Goal: Task Accomplishment & Management: Use online tool/utility

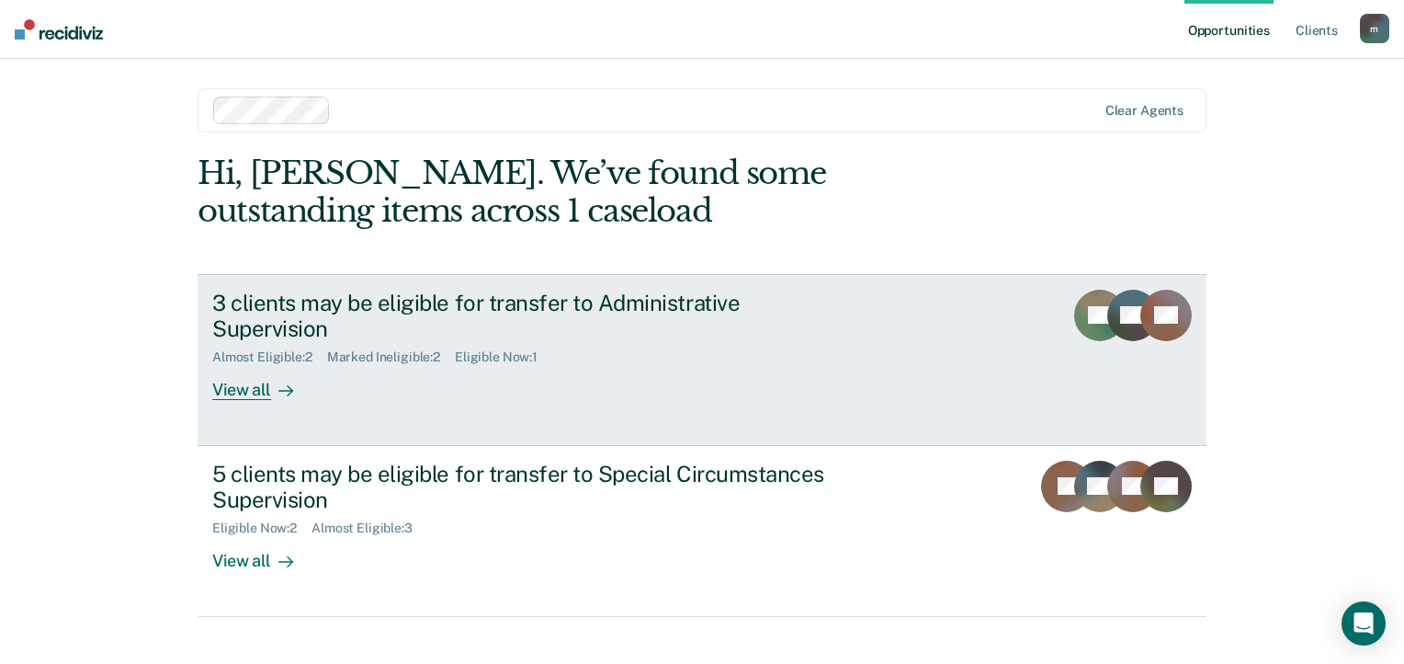
click at [655, 301] on div "3 clients may be eligible for transfer to Administrative Supervision" at bounding box center [534, 316] width 645 height 53
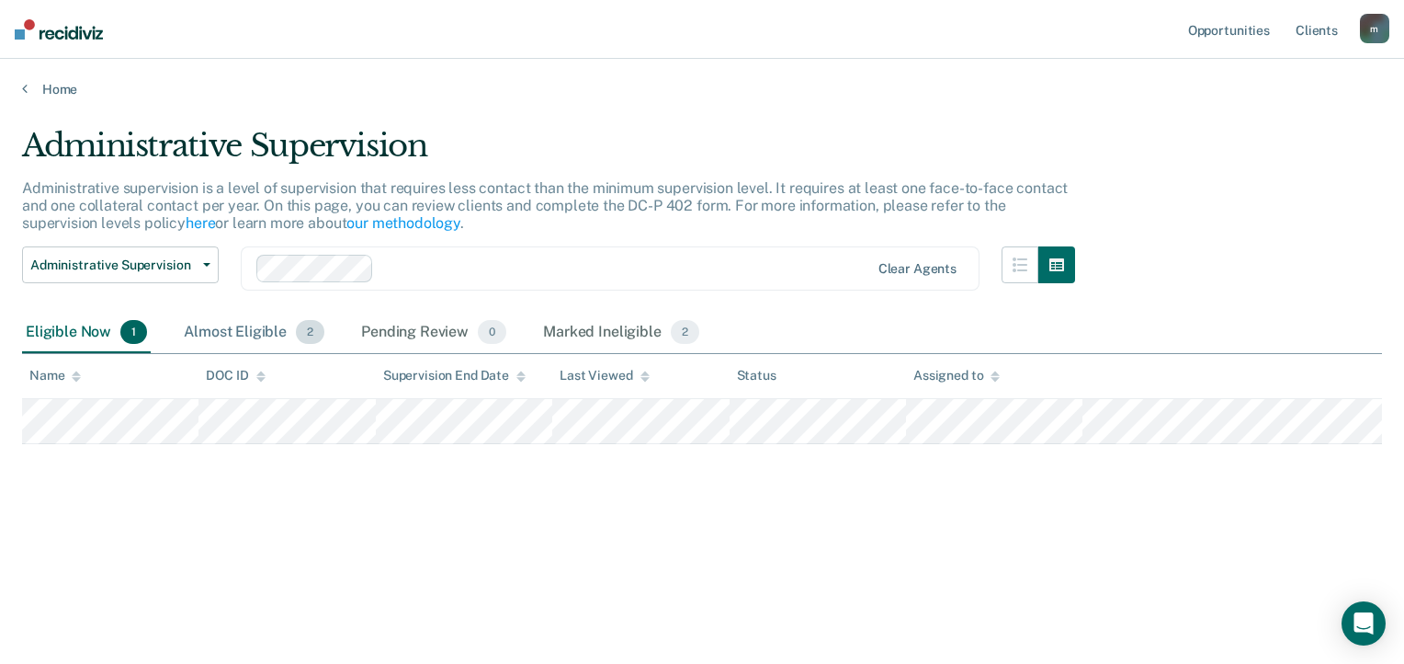
click at [213, 323] on div "Almost Eligible 2" at bounding box center [254, 333] width 148 height 40
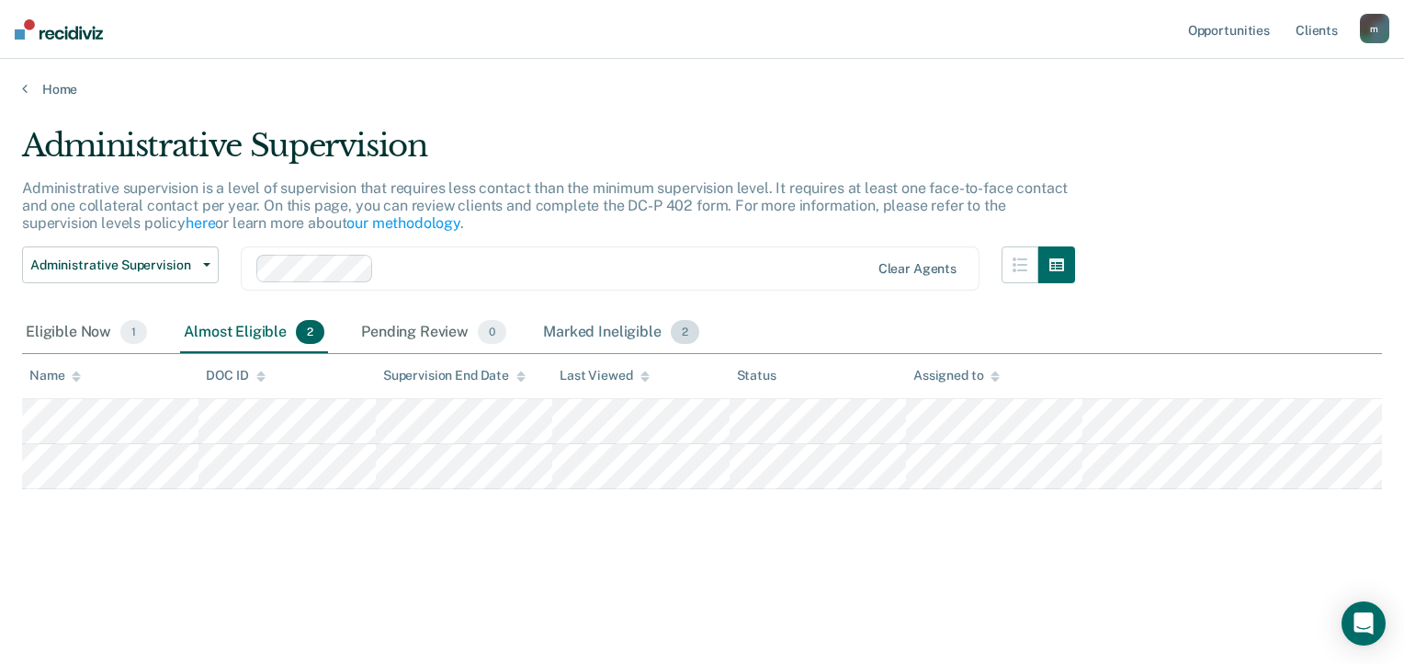
click at [592, 334] on div "Marked Ineligible 2" at bounding box center [622, 333] width 164 height 40
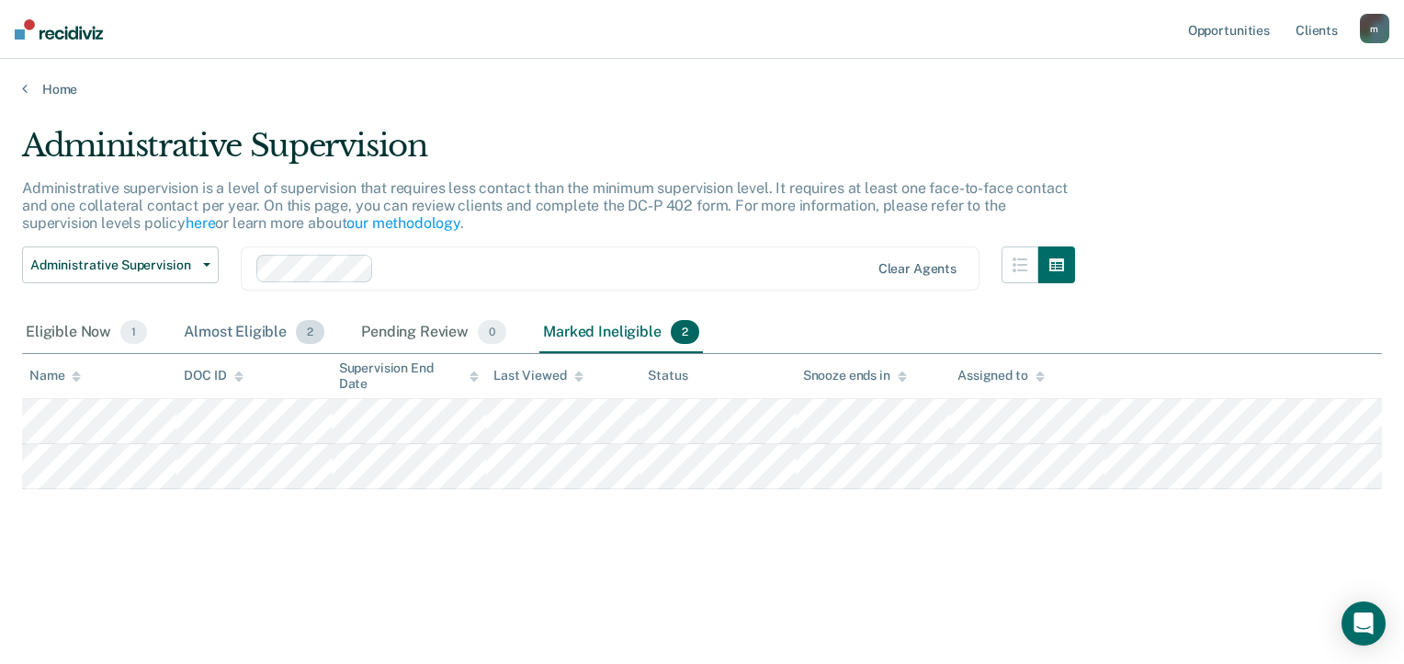
click at [243, 339] on div "Almost Eligible 2" at bounding box center [254, 333] width 148 height 40
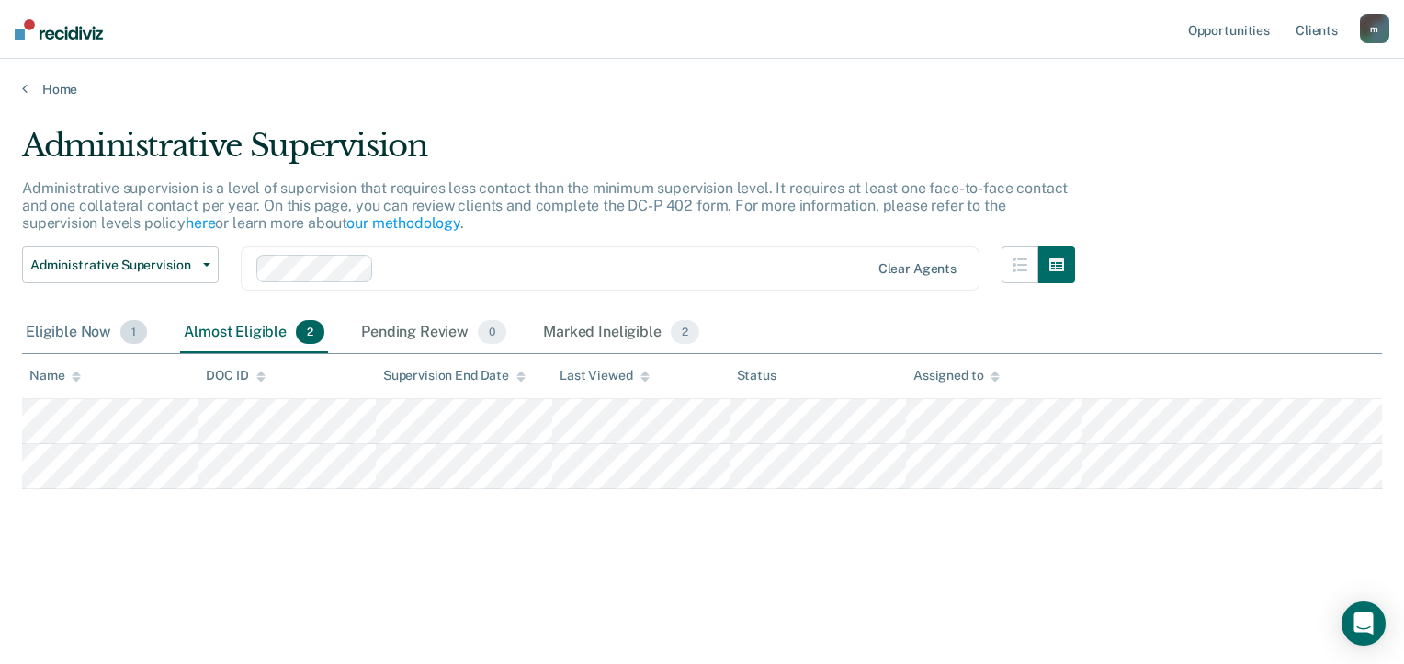
click at [86, 331] on div "Eligible Now 1" at bounding box center [86, 333] width 129 height 40
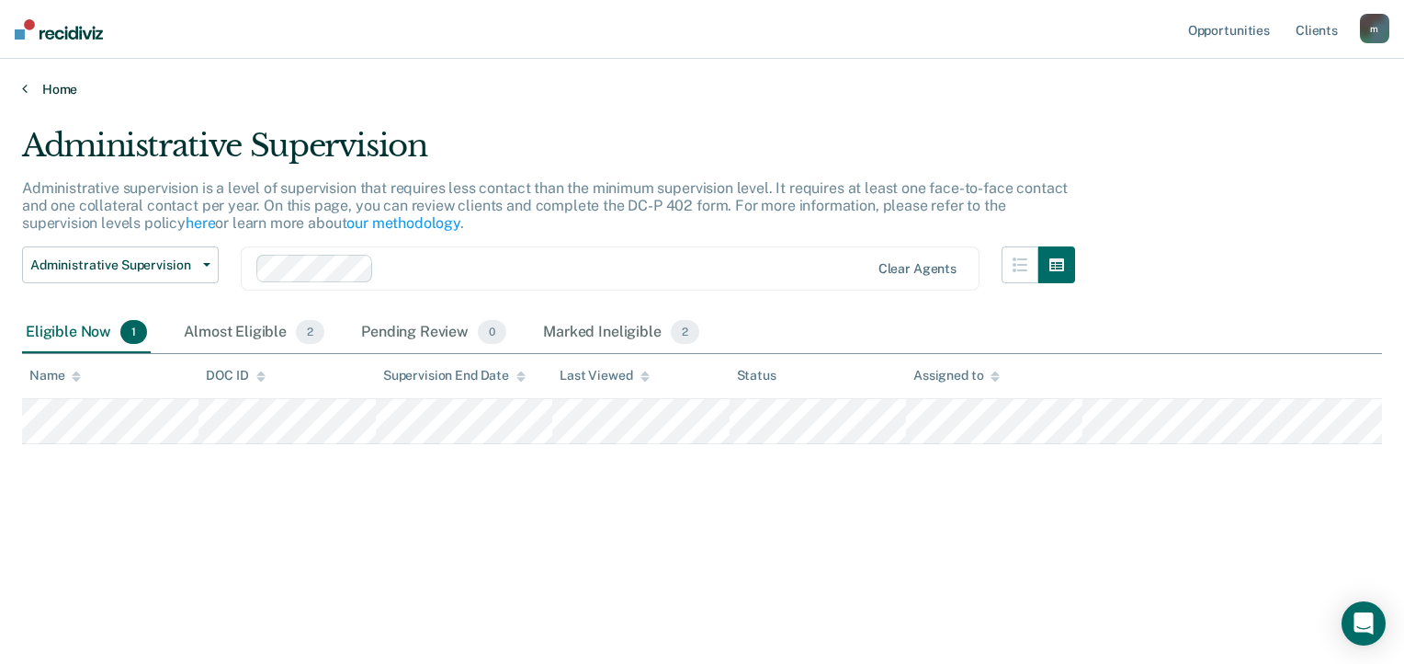
click at [70, 85] on link "Home" at bounding box center [702, 89] width 1360 height 17
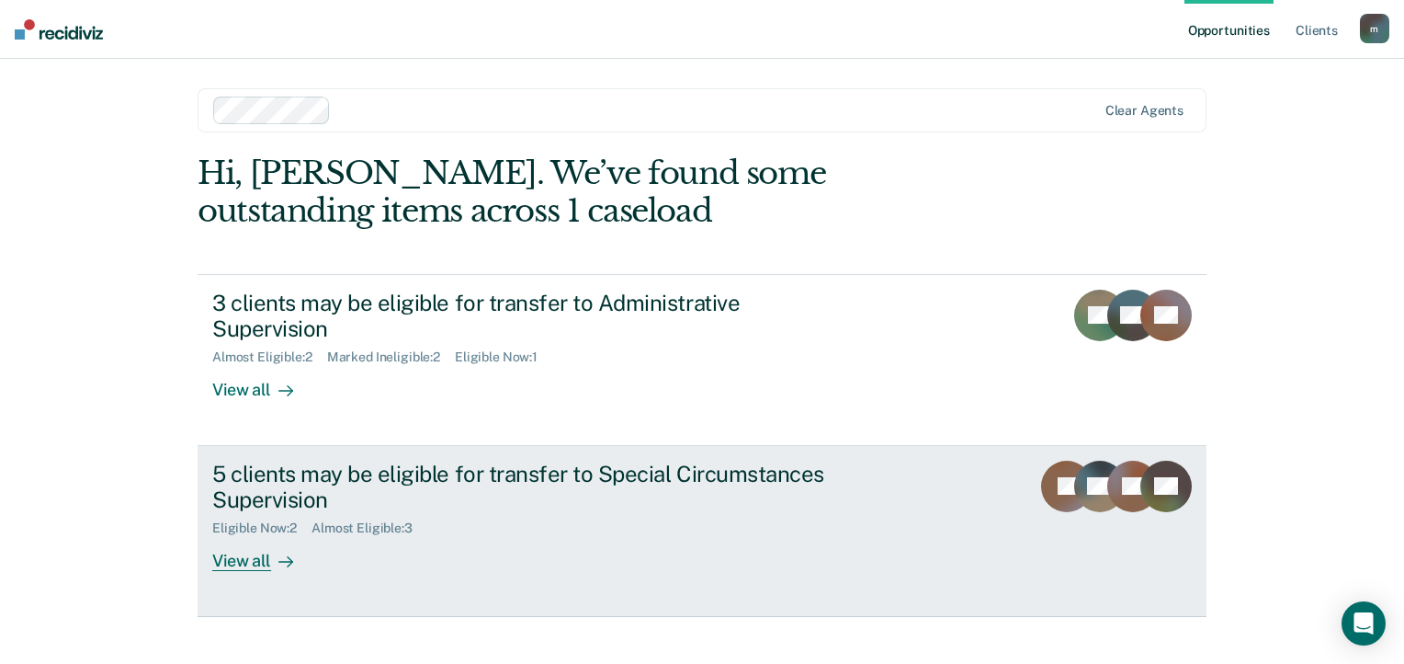
click at [304, 460] on div "5 clients may be eligible for transfer to Special Circumstances Supervision" at bounding box center [534, 486] width 645 height 53
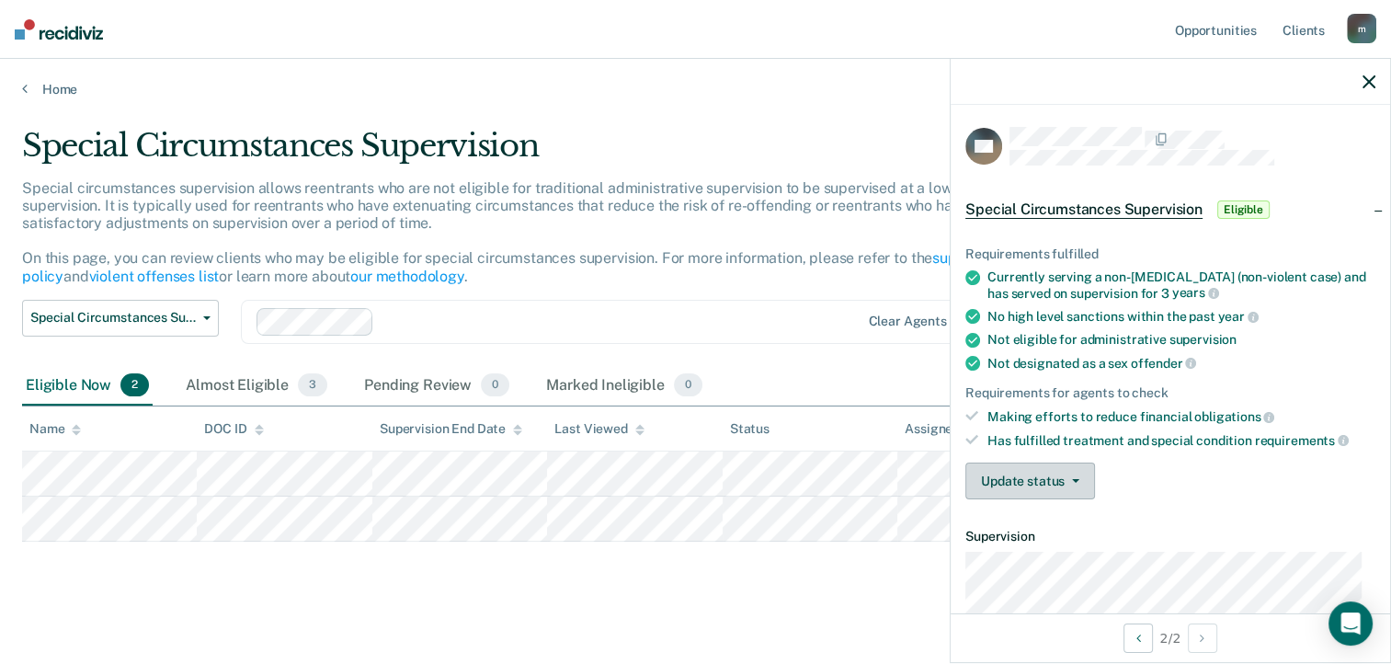
click at [1026, 481] on button "Update status" at bounding box center [1030, 480] width 130 height 37
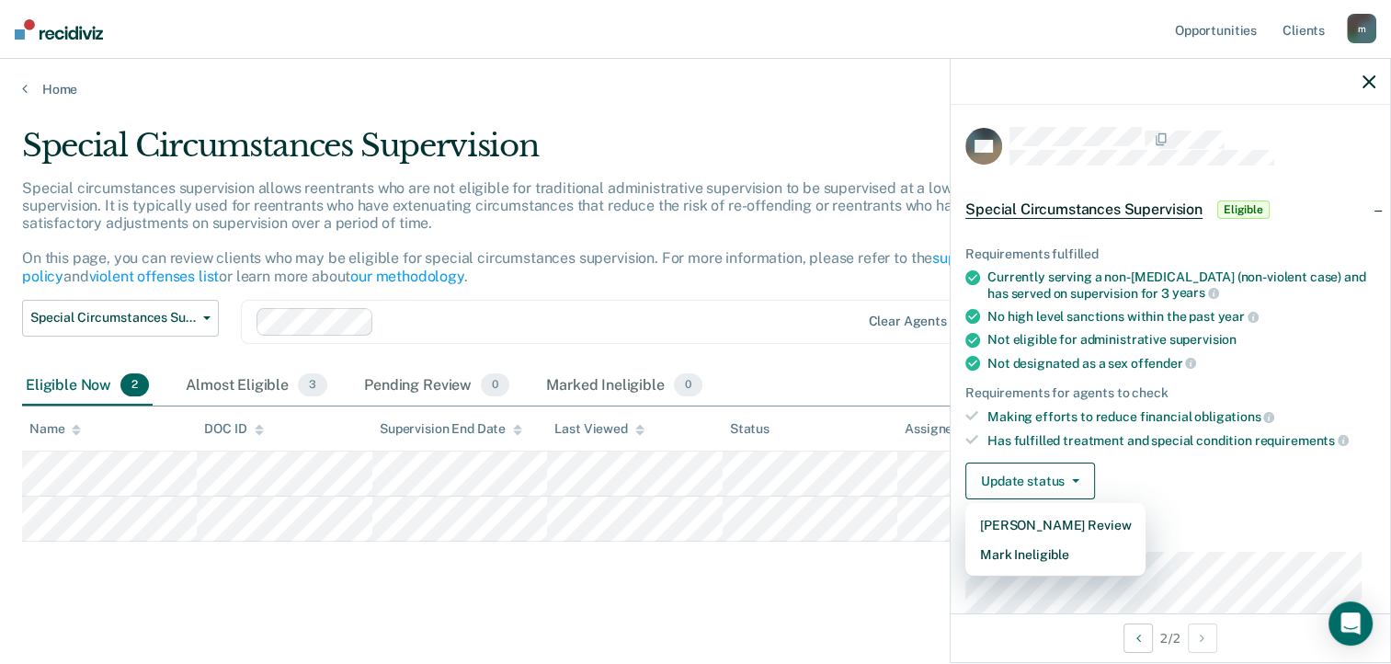
click at [1188, 455] on div "Requirements fulfilled Currently serving a non-[MEDICAL_DATA] (non-violent case…" at bounding box center [1169, 365] width 439 height 297
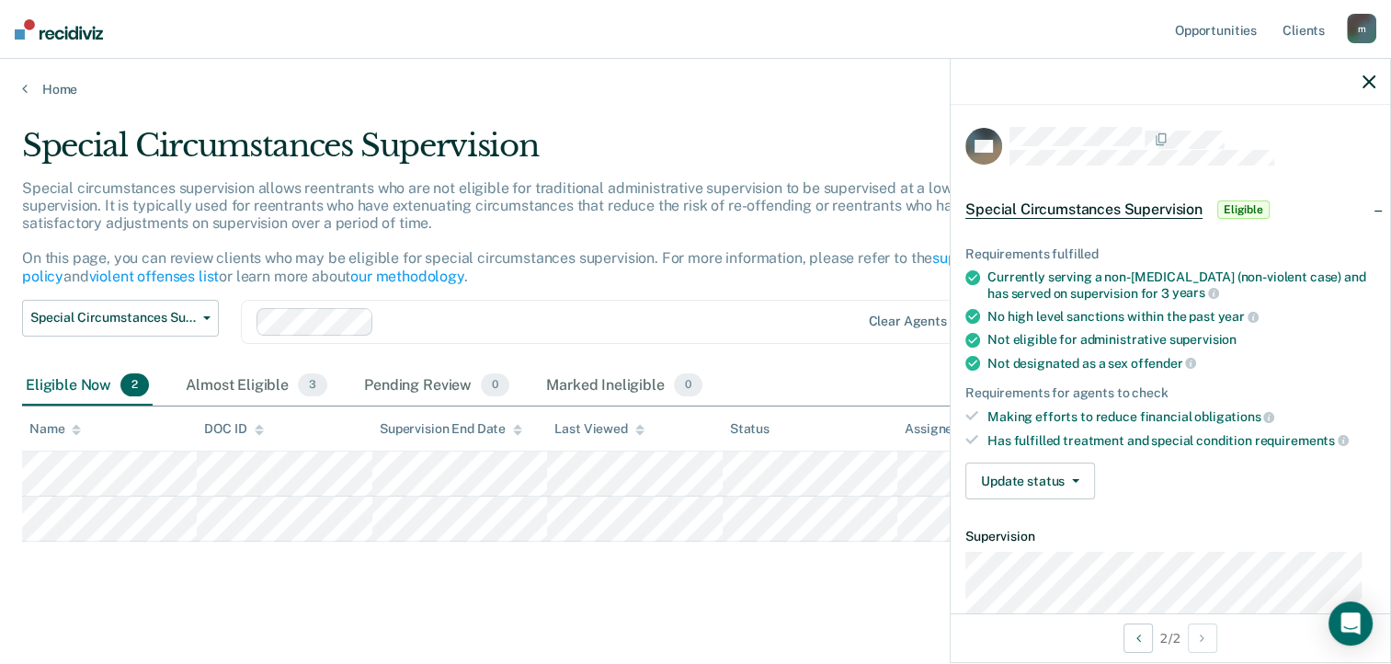
click at [1130, 411] on div "Making efforts to reduce financial obligations" at bounding box center [1181, 416] width 388 height 17
click at [1103, 210] on span "Special Circumstances Supervision" at bounding box center [1083, 209] width 237 height 18
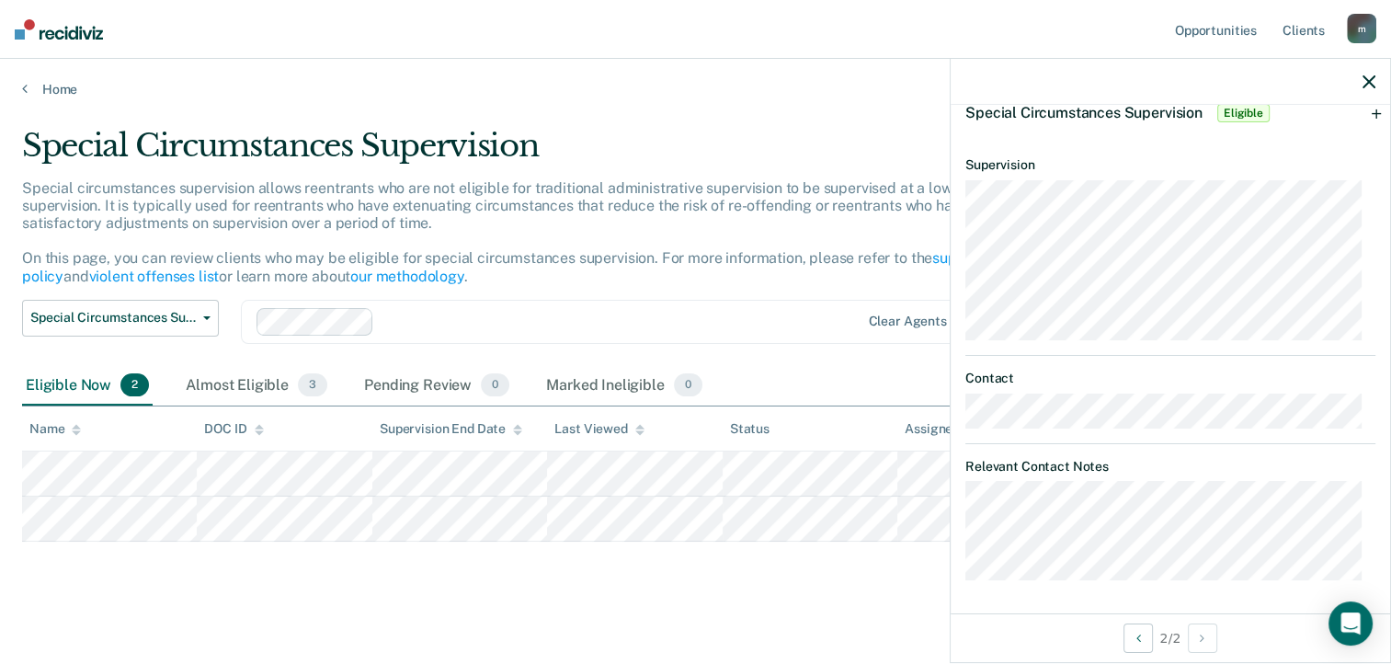
scroll to position [8, 0]
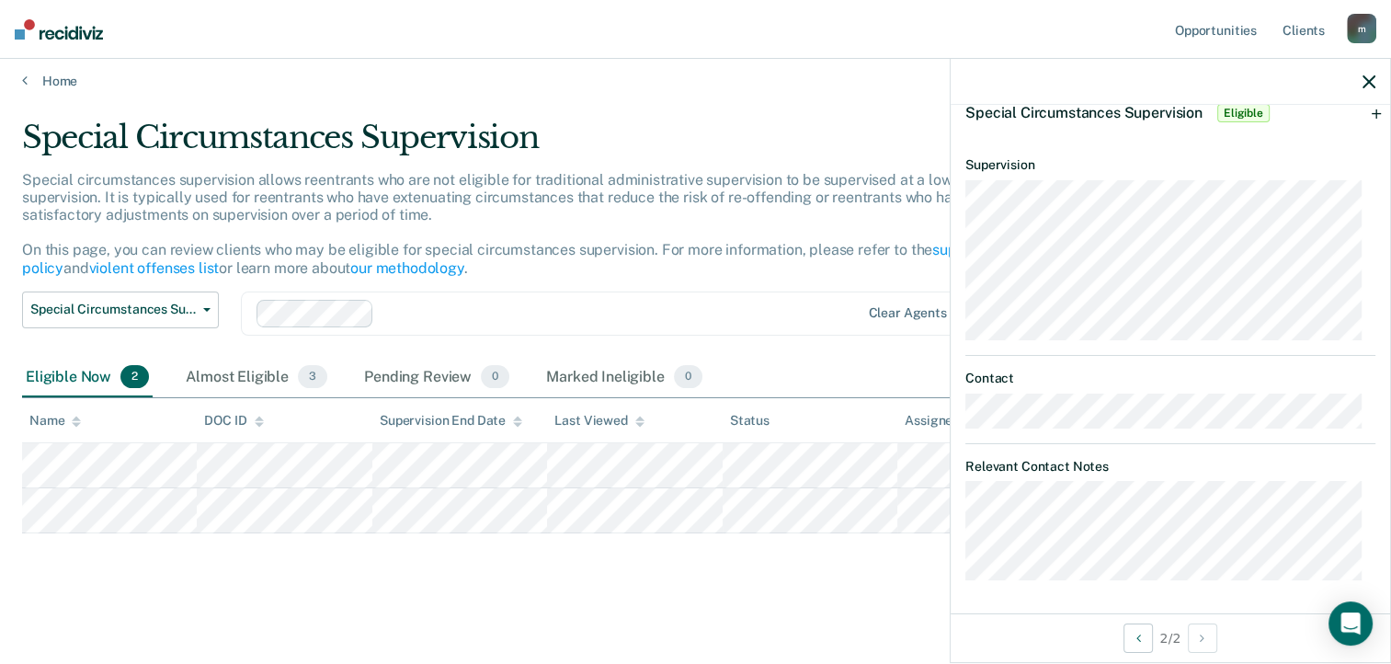
click at [1368, 82] on icon "button" at bounding box center [1368, 81] width 13 height 13
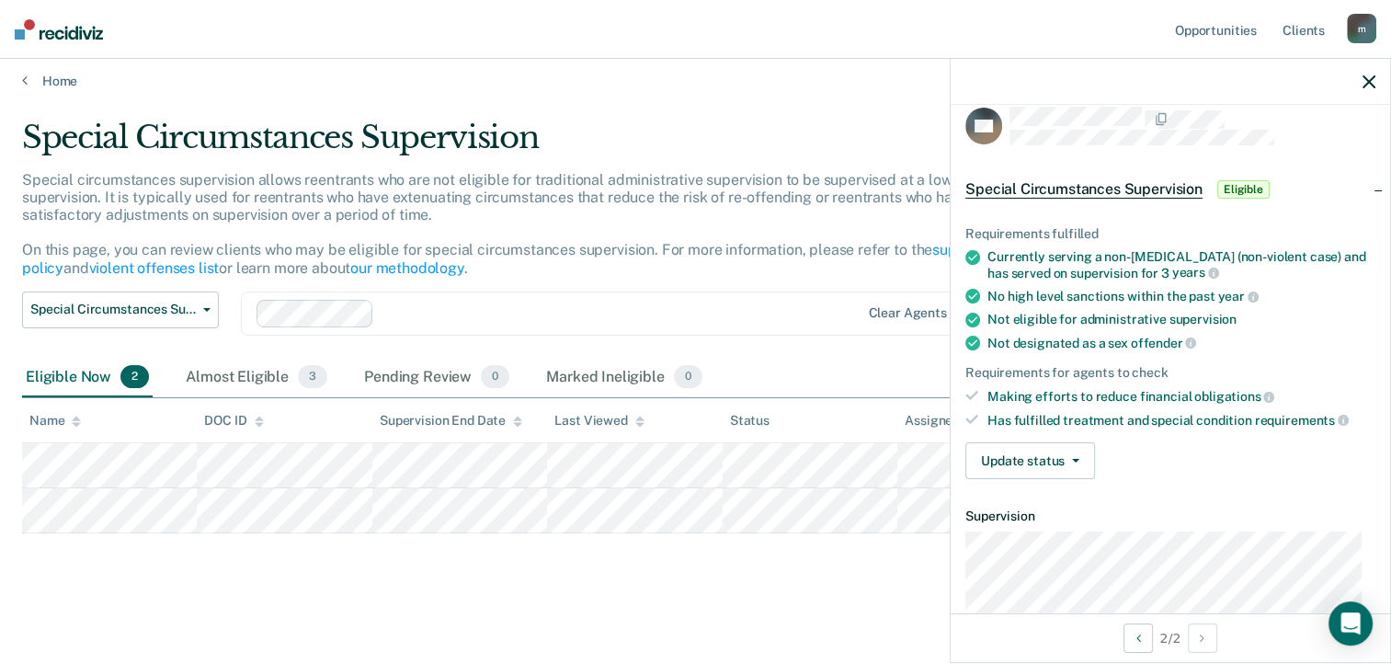
scroll to position [0, 0]
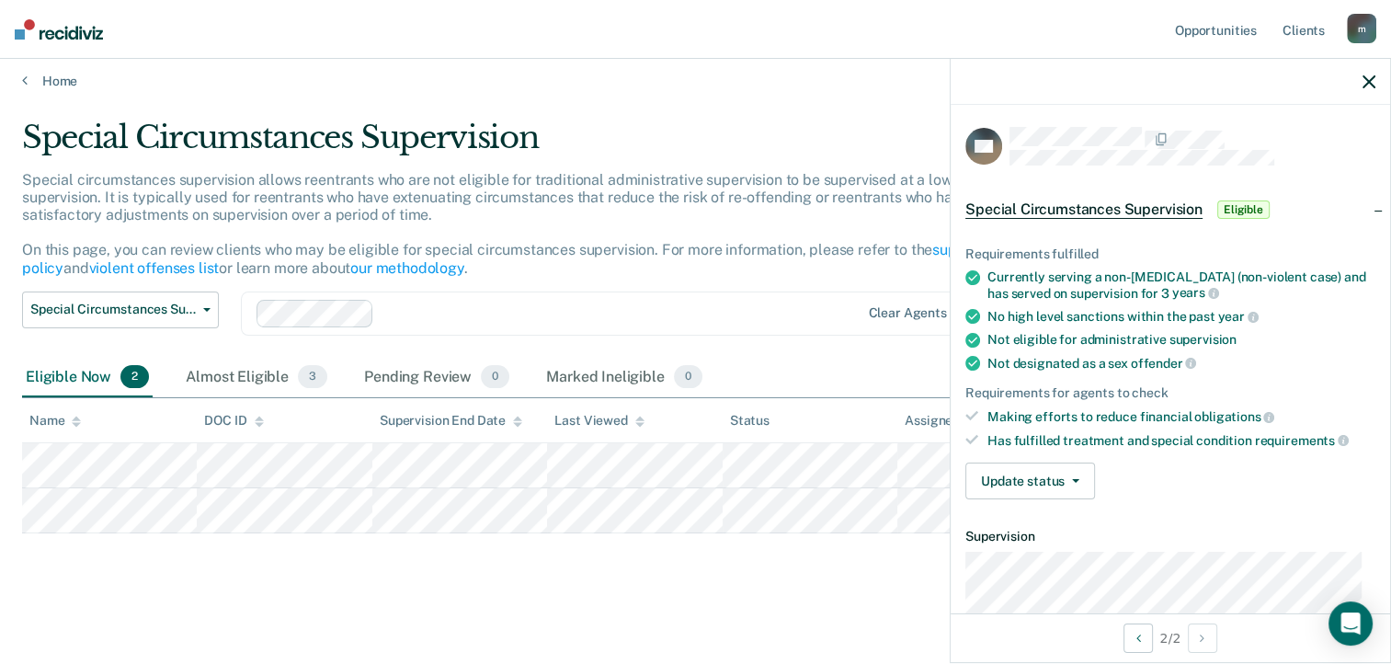
click at [1364, 206] on div "Special Circumstances Supervision Eligible" at bounding box center [1169, 209] width 439 height 59
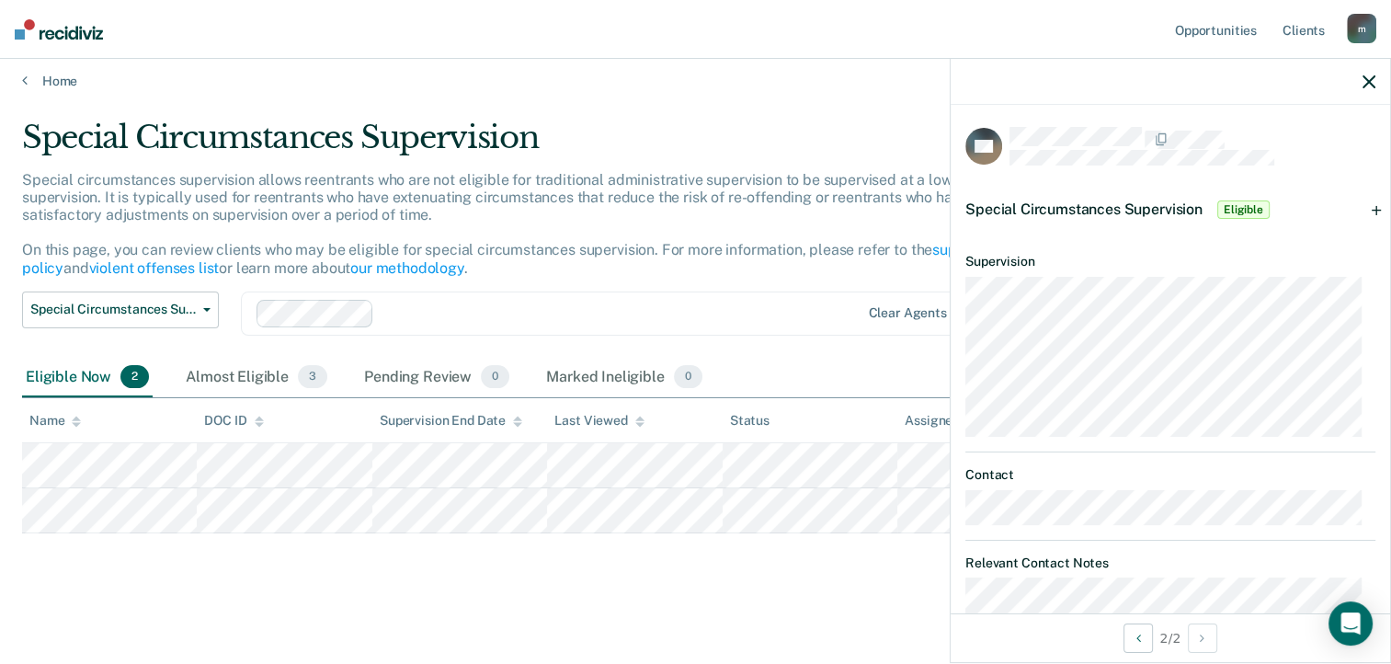
click at [1364, 206] on div "Special Circumstances Supervision Eligible" at bounding box center [1169, 209] width 439 height 59
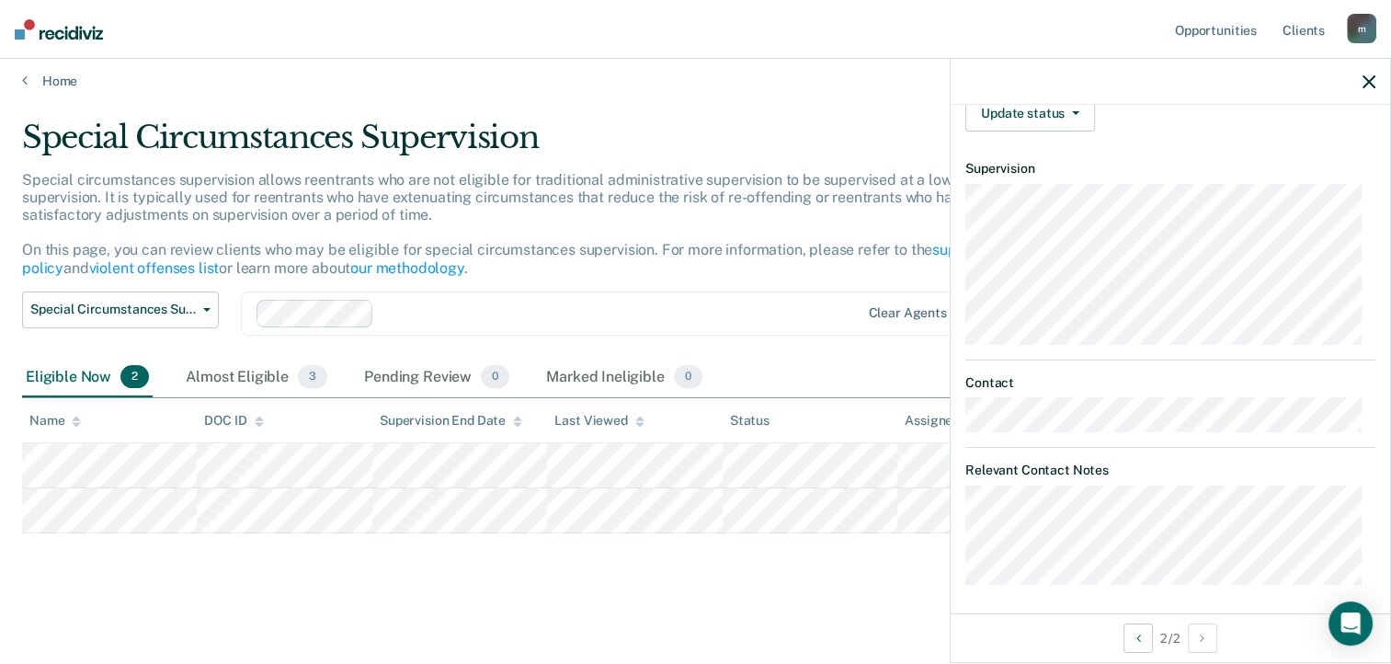
scroll to position [369, 0]
click at [1136, 638] on icon "Previous Opportunity" at bounding box center [1138, 637] width 5 height 13
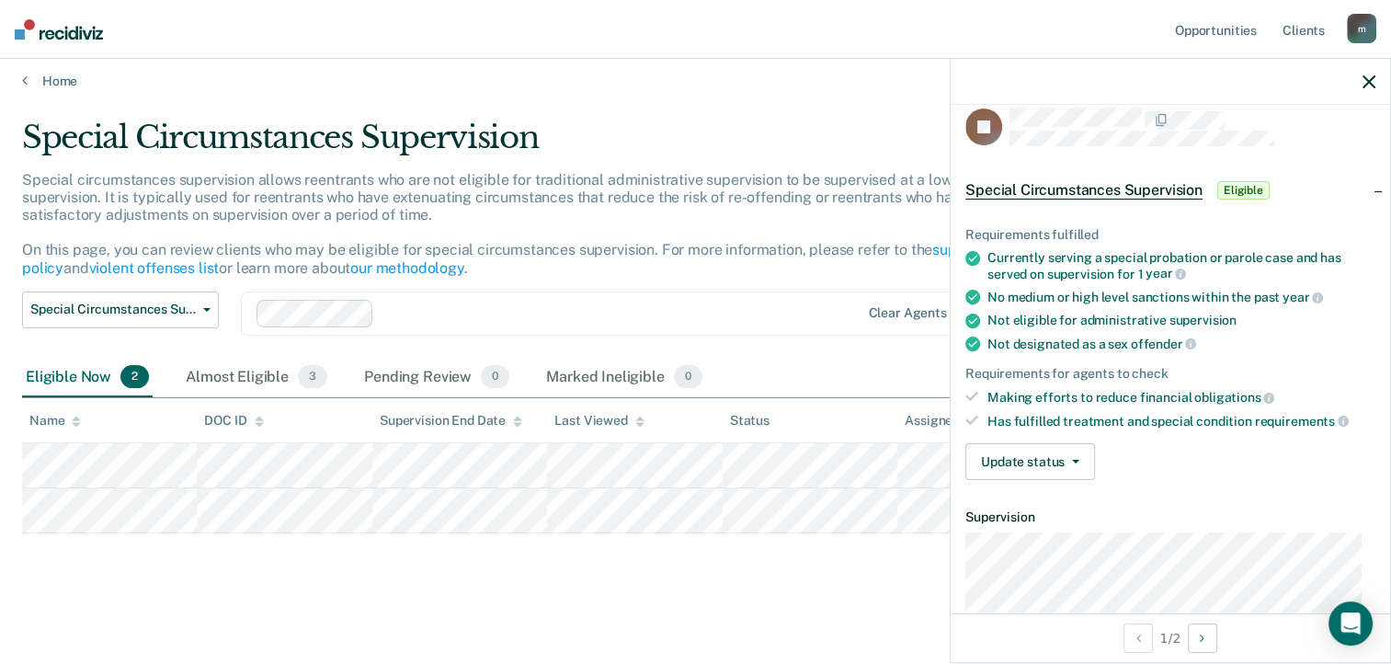
scroll to position [0, 0]
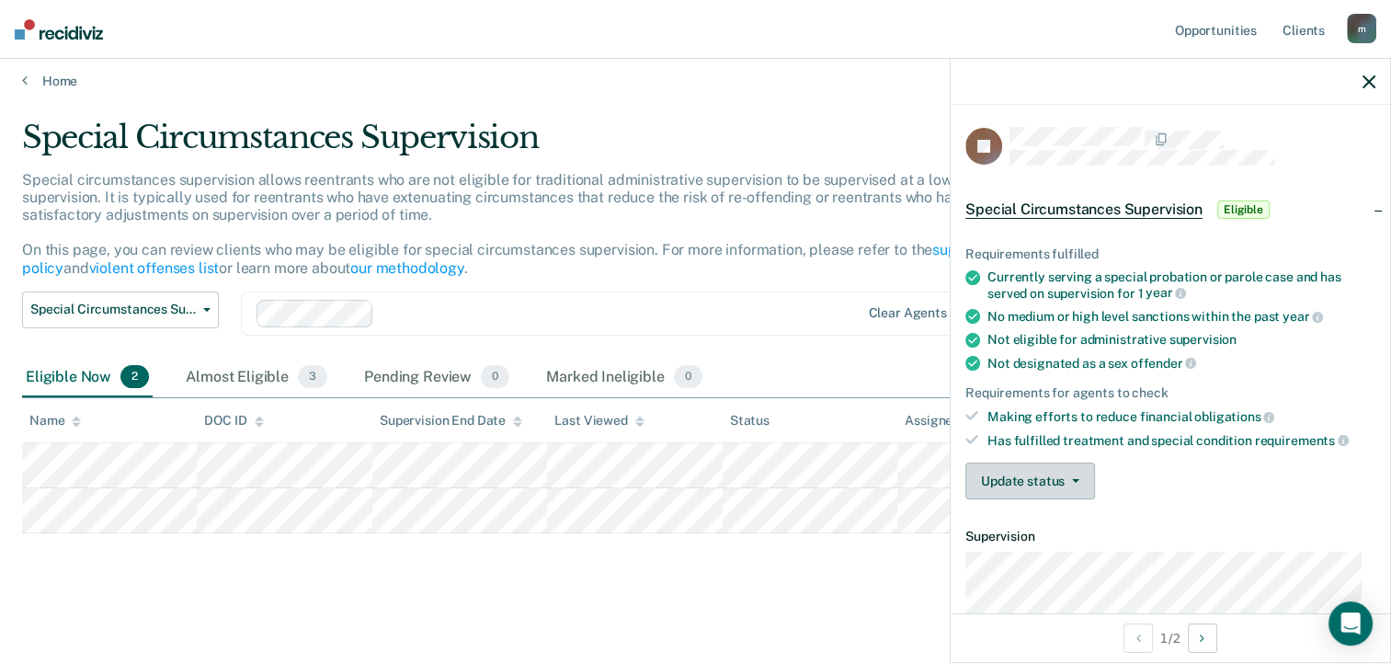
click at [1063, 481] on button "Update status" at bounding box center [1030, 480] width 130 height 37
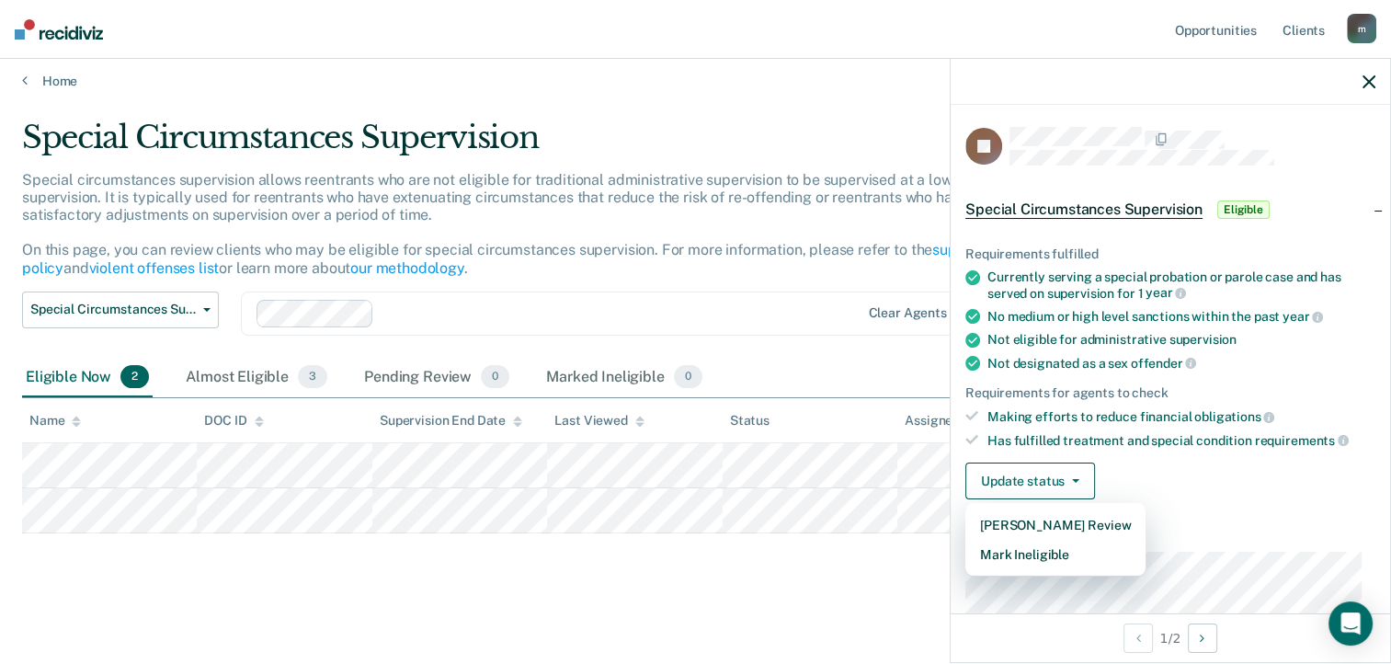
click at [1201, 462] on div "Update status [PERSON_NAME] Review Mark Ineligible" at bounding box center [1170, 480] width 410 height 37
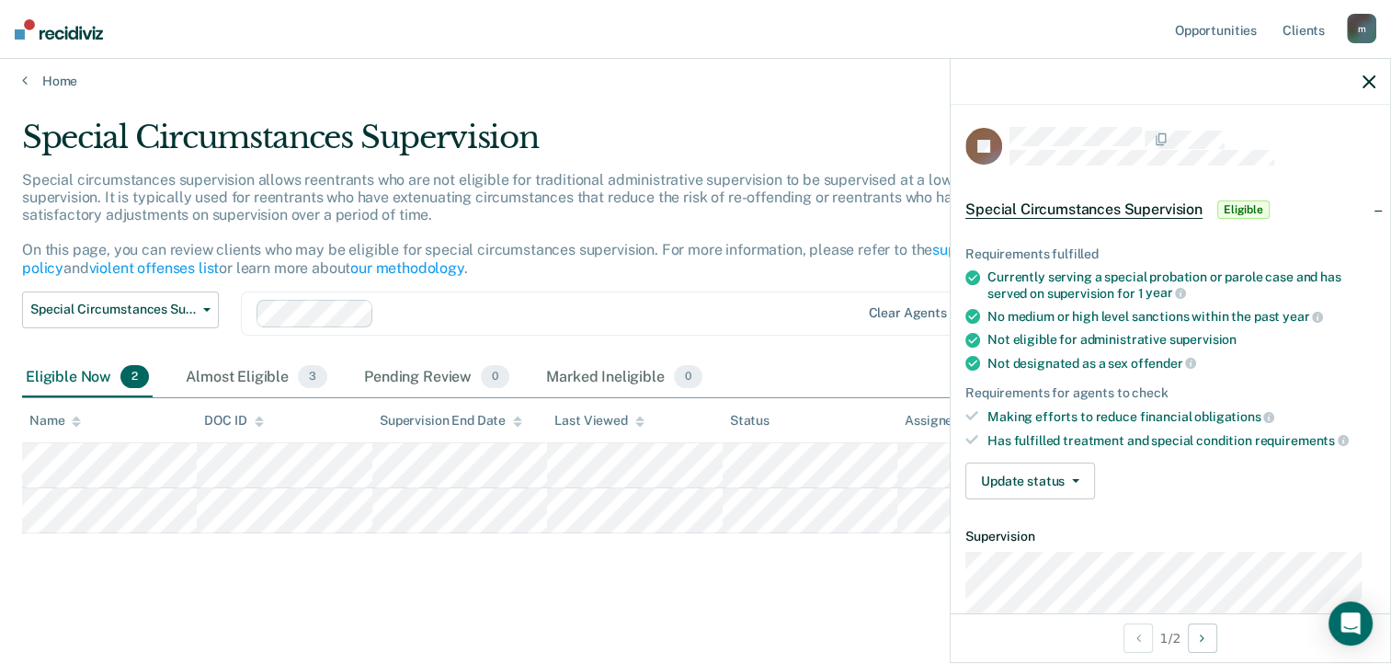
click at [1237, 205] on span "Eligible" at bounding box center [1243, 209] width 52 height 18
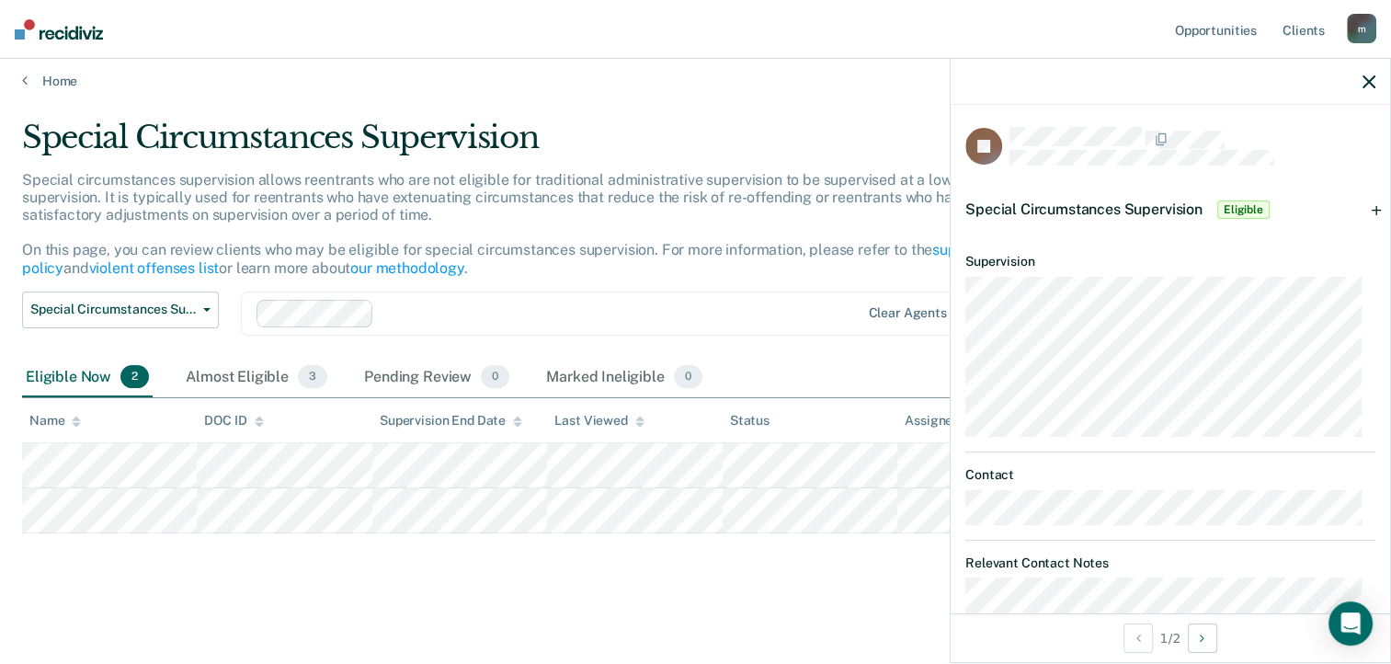
click at [1224, 205] on span "Eligible" at bounding box center [1243, 209] width 52 height 18
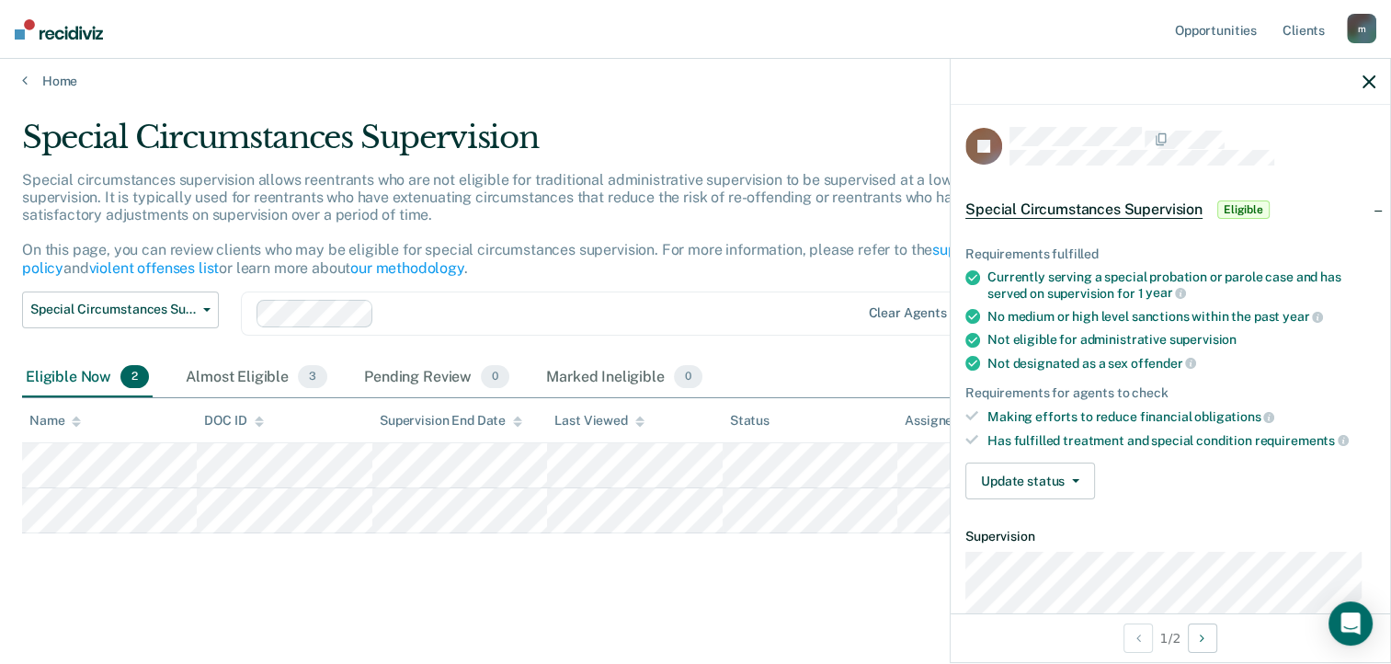
click at [1138, 204] on span "Special Circumstances Supervision" at bounding box center [1083, 209] width 237 height 18
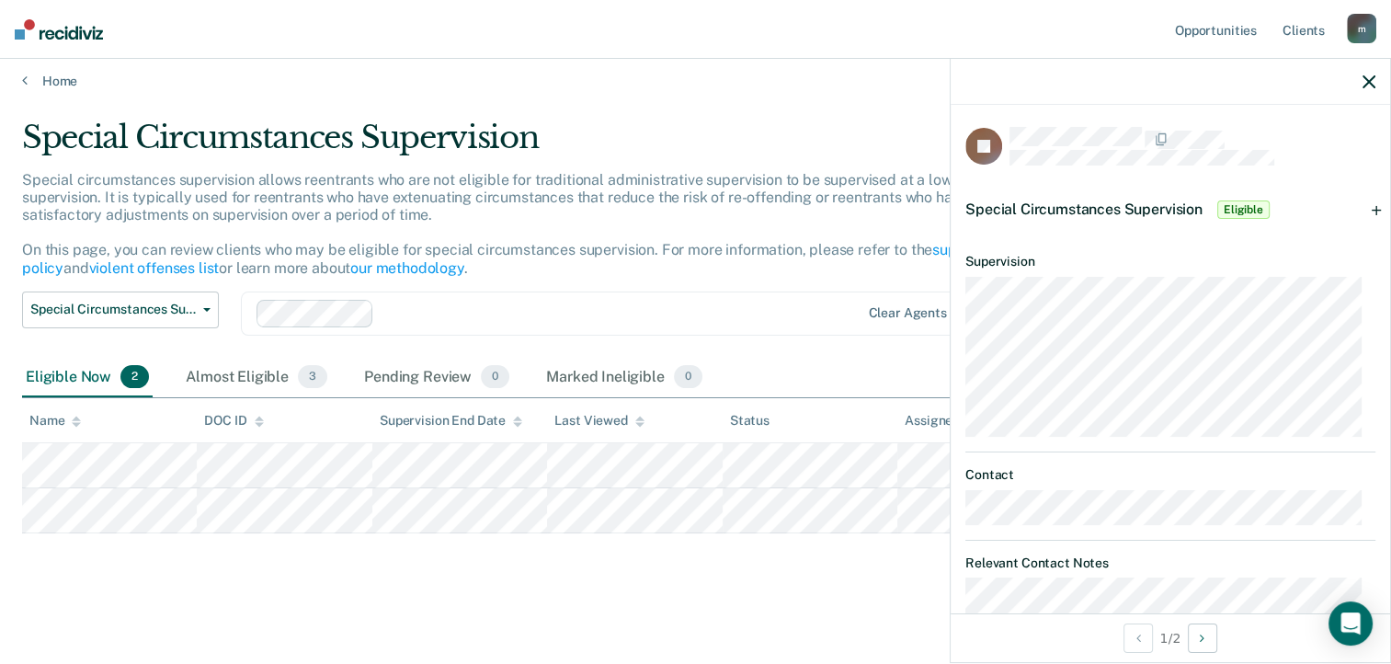
click at [1138, 204] on span "Special Circumstances Supervision" at bounding box center [1083, 208] width 237 height 17
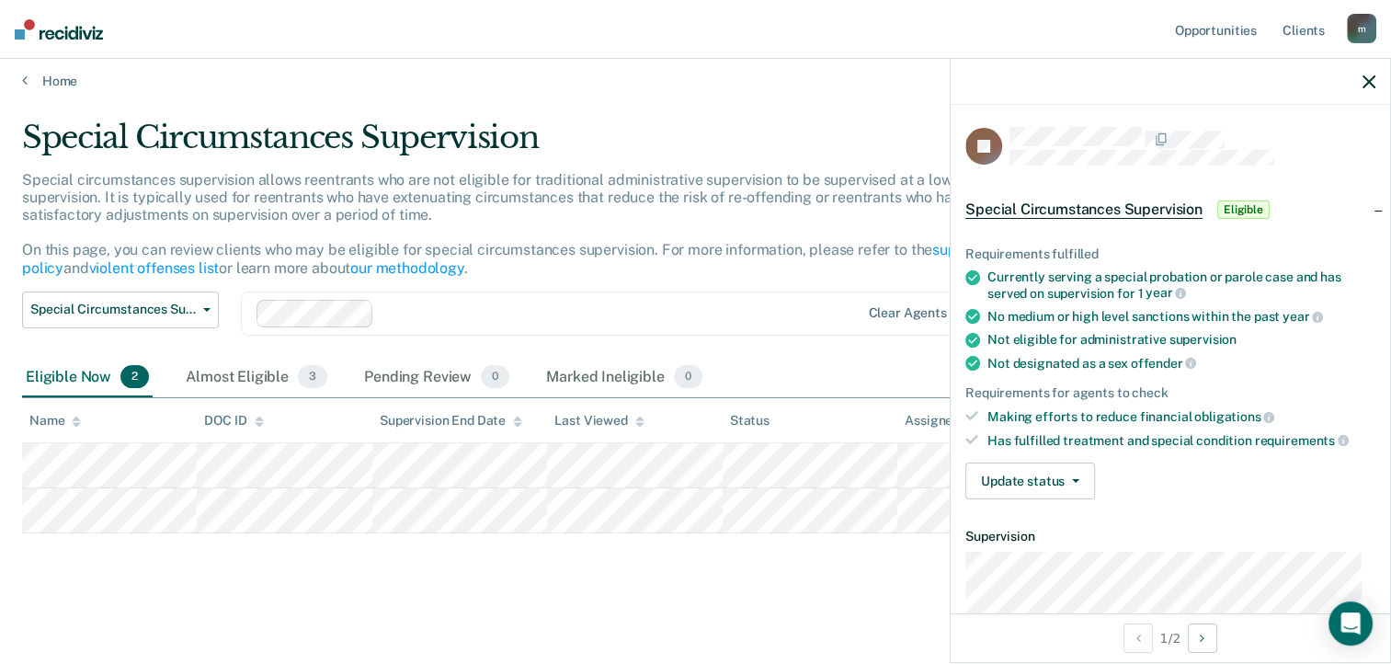
click at [1368, 83] on icon "button" at bounding box center [1368, 81] width 13 height 13
click at [1374, 85] on icon "button" at bounding box center [1368, 81] width 13 height 13
click at [1375, 84] on div at bounding box center [1169, 82] width 439 height 46
click at [1366, 83] on icon "button" at bounding box center [1368, 81] width 13 height 13
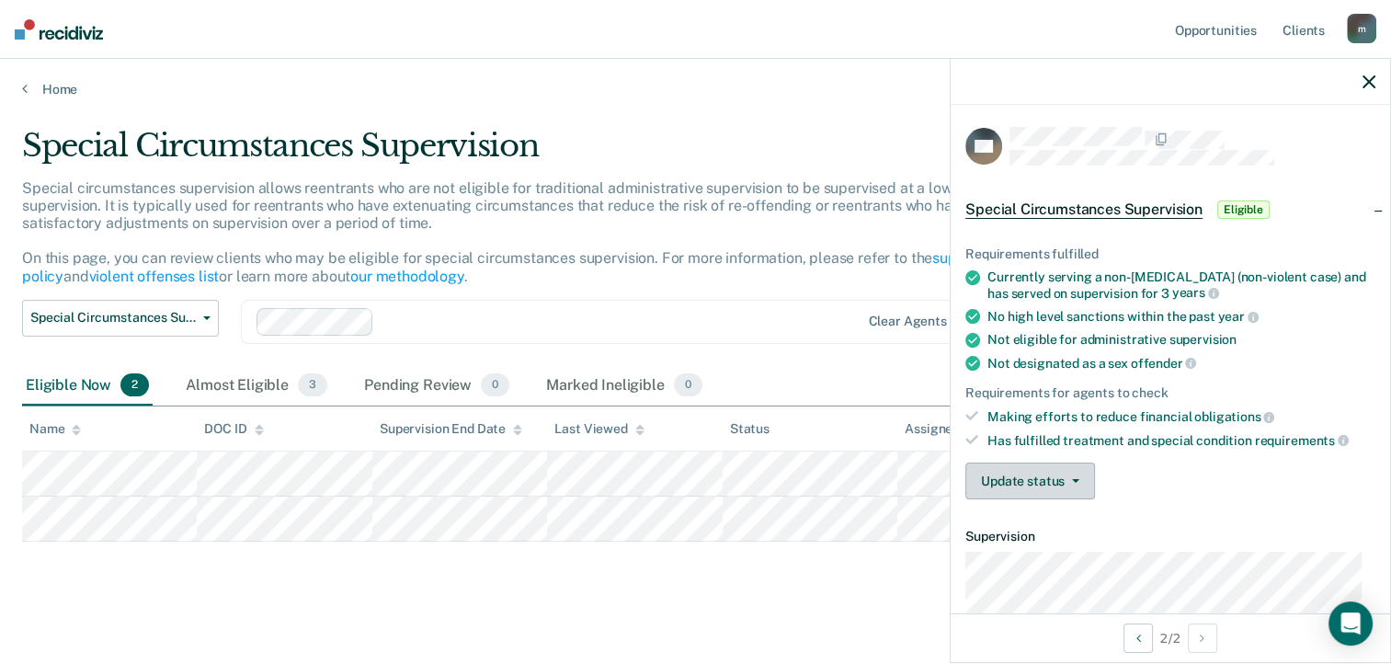
click at [1074, 471] on button "Update status" at bounding box center [1030, 480] width 130 height 37
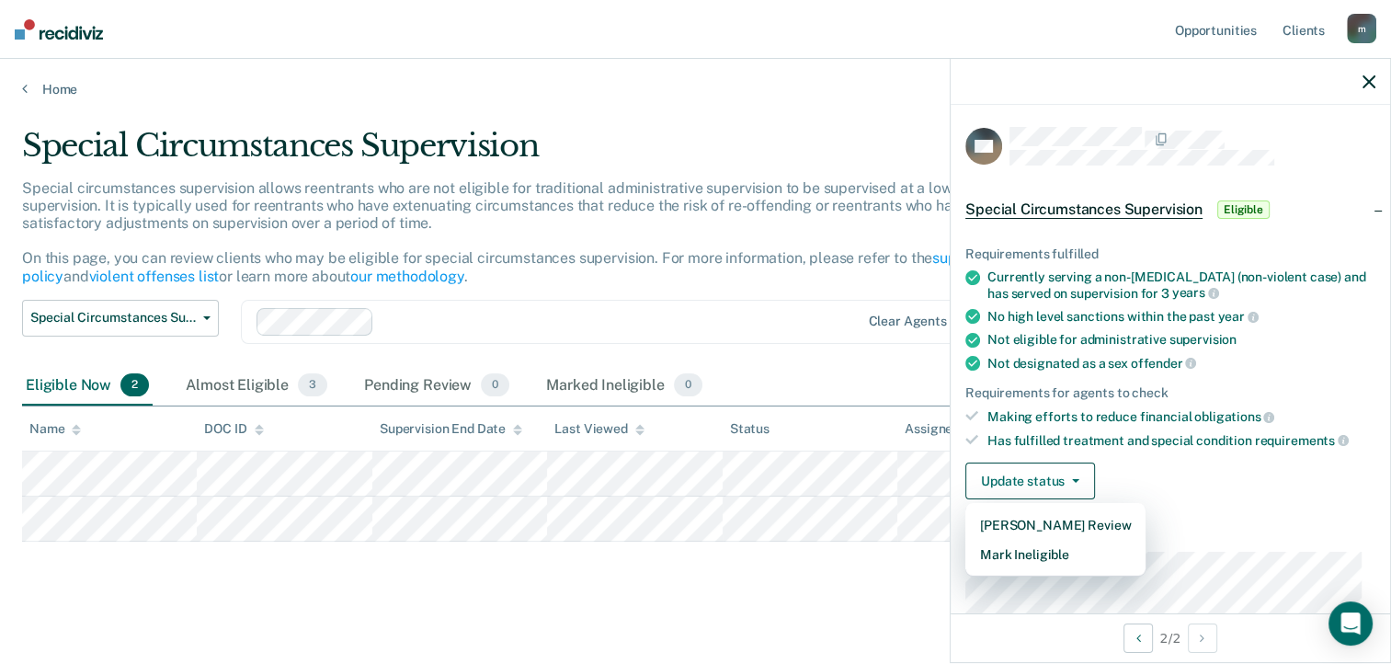
click at [1203, 368] on ul "Requirements fulfilled Currently serving a non-[MEDICAL_DATA] (non-violent case…" at bounding box center [1170, 346] width 410 height 201
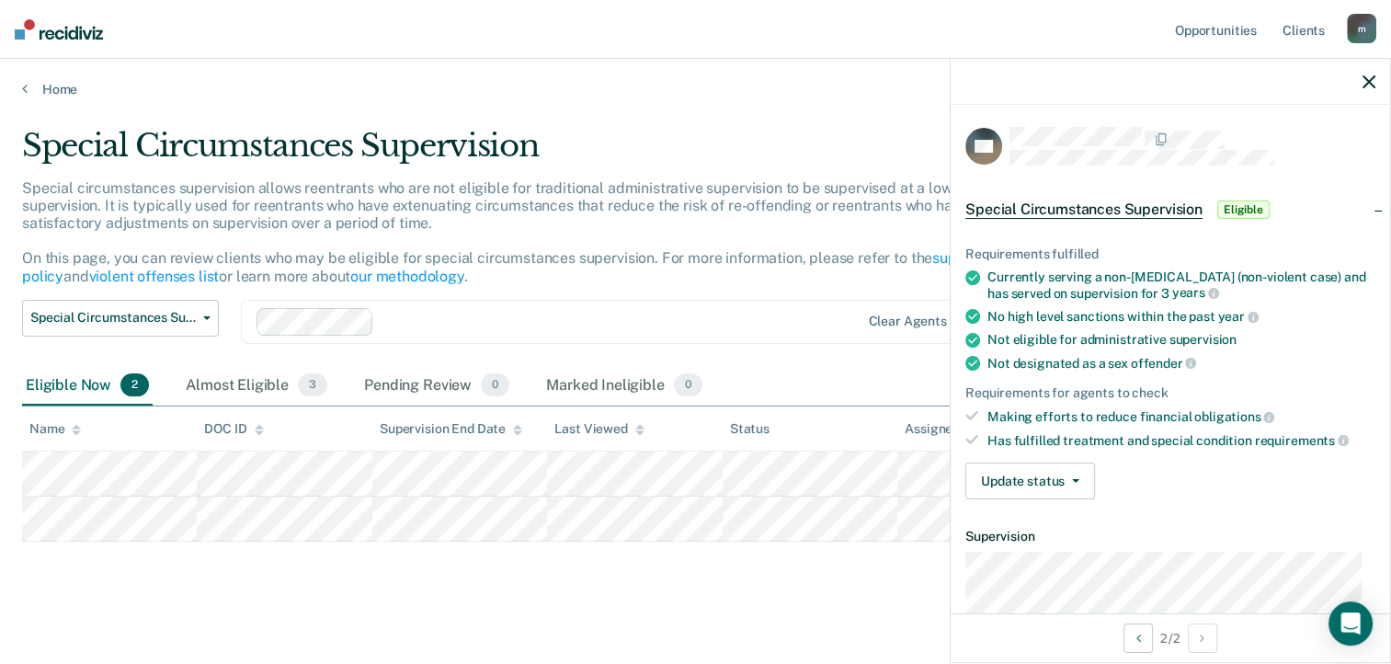
click at [1051, 397] on ul "Requirements fulfilled Currently serving a non-[MEDICAL_DATA] (non-violent case…" at bounding box center [1170, 346] width 410 height 201
click at [1047, 386] on div "Requirements for agents to check" at bounding box center [1170, 393] width 410 height 16
click at [1055, 408] on div "Making efforts to reduce financial obligations" at bounding box center [1181, 416] width 388 height 17
click at [1113, 432] on div "Has fulfilled treatment and special condition requirements" at bounding box center [1181, 440] width 388 height 17
click at [1118, 408] on div "Making efforts to reduce financial obligations" at bounding box center [1181, 416] width 388 height 17
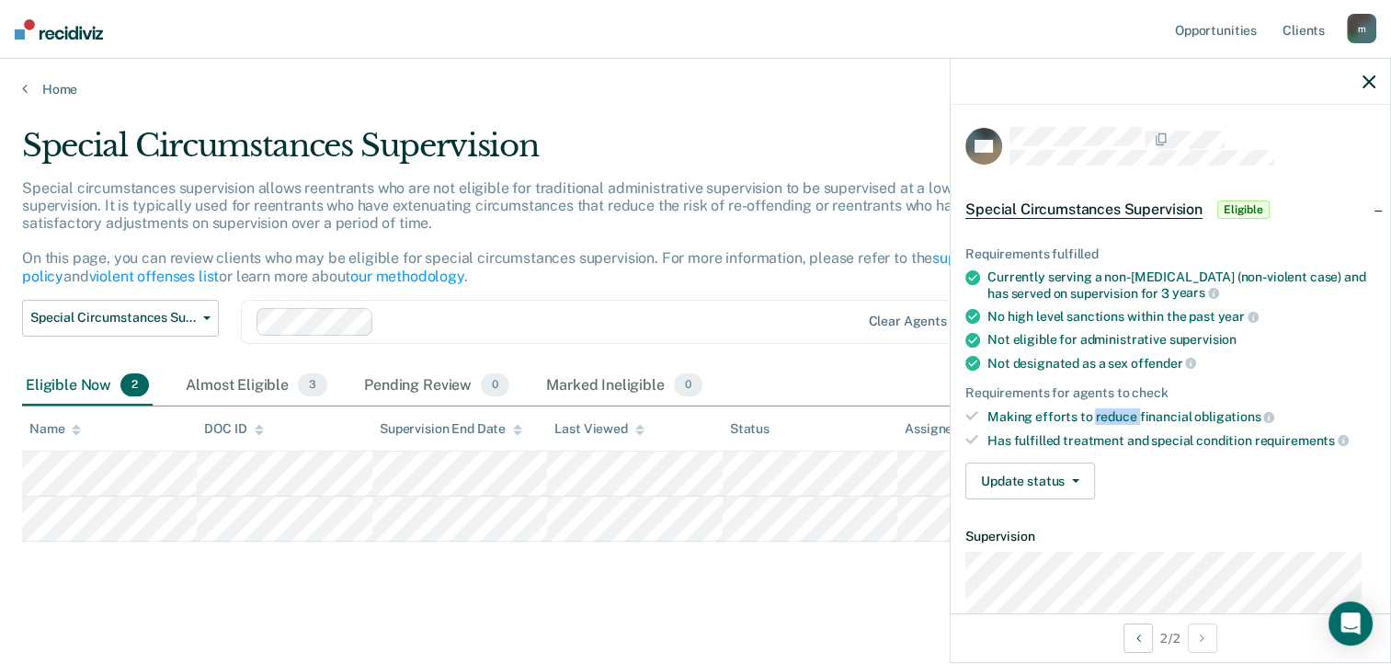
click at [1118, 408] on div "Making efforts to reduce financial obligations" at bounding box center [1181, 416] width 388 height 17
click at [1370, 77] on icon "button" at bounding box center [1368, 81] width 13 height 13
click at [1371, 79] on icon "button" at bounding box center [1368, 81] width 13 height 13
